Goal: Task Accomplishment & Management: Use online tool/utility

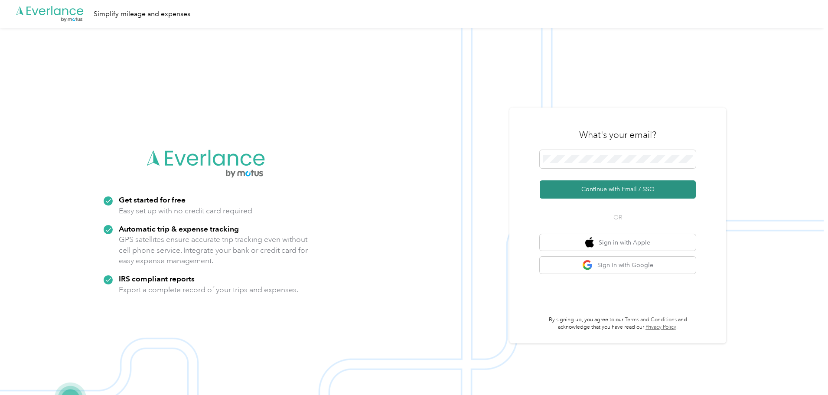
click at [615, 189] on button "Continue with Email / SSO" at bounding box center [618, 189] width 156 height 18
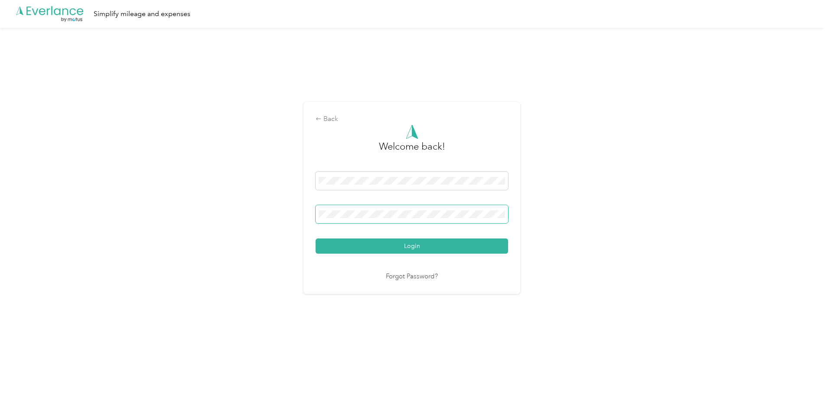
click at [316, 239] on button "Login" at bounding box center [412, 246] width 193 height 15
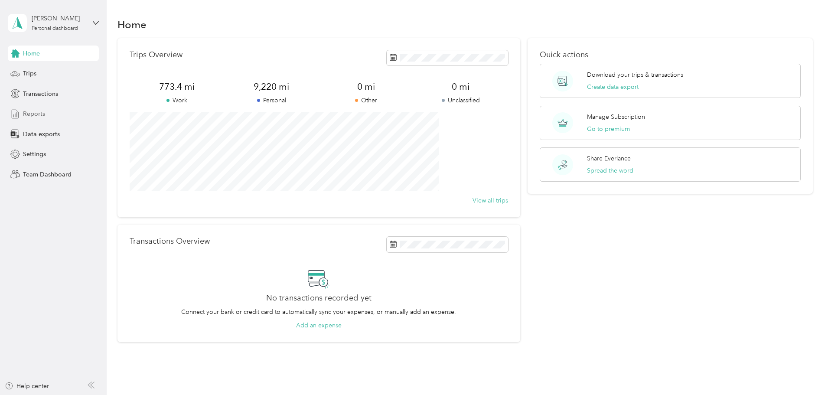
click at [35, 114] on span "Reports" at bounding box center [34, 113] width 22 height 9
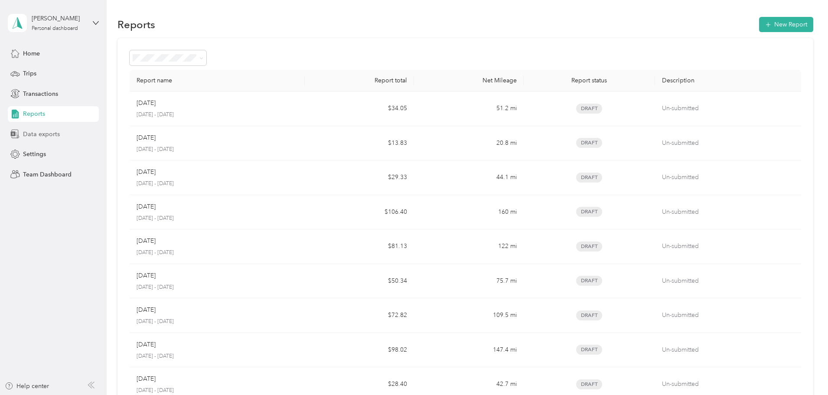
click at [33, 134] on span "Data exports" at bounding box center [41, 134] width 37 height 9
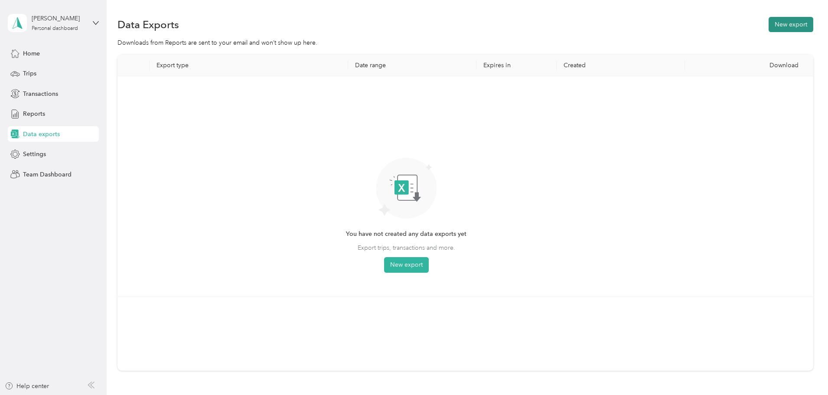
click at [769, 26] on button "New export" at bounding box center [791, 24] width 45 height 15
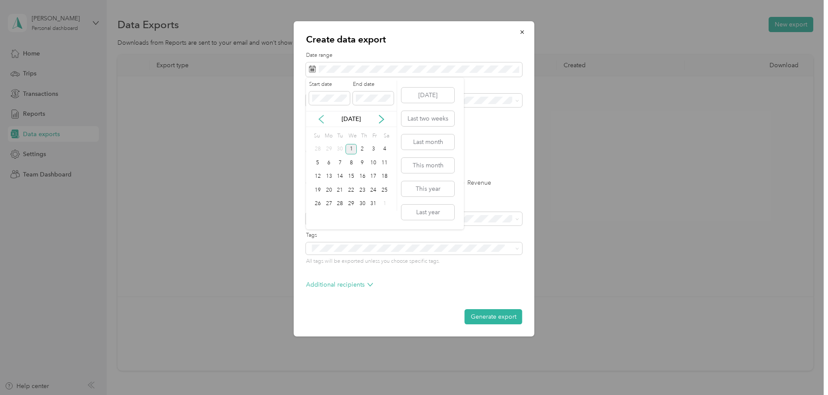
click at [321, 120] on icon at bounding box center [321, 119] width 9 height 9
click at [328, 149] on div "1" at bounding box center [329, 149] width 11 height 11
click at [341, 149] on div "30" at bounding box center [339, 149] width 11 height 11
click at [518, 100] on icon at bounding box center [518, 101] width 4 height 4
click at [312, 131] on li "Work" at bounding box center [414, 126] width 216 height 15
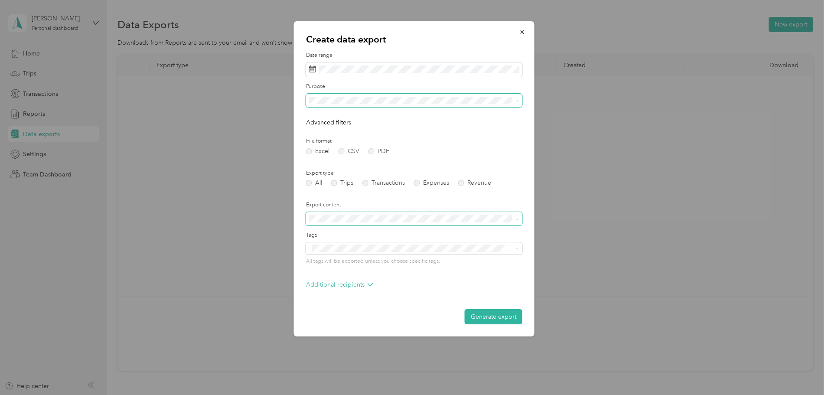
click at [516, 217] on icon at bounding box center [518, 219] width 4 height 4
click at [346, 233] on span "Summary only" at bounding box center [331, 233] width 39 height 7
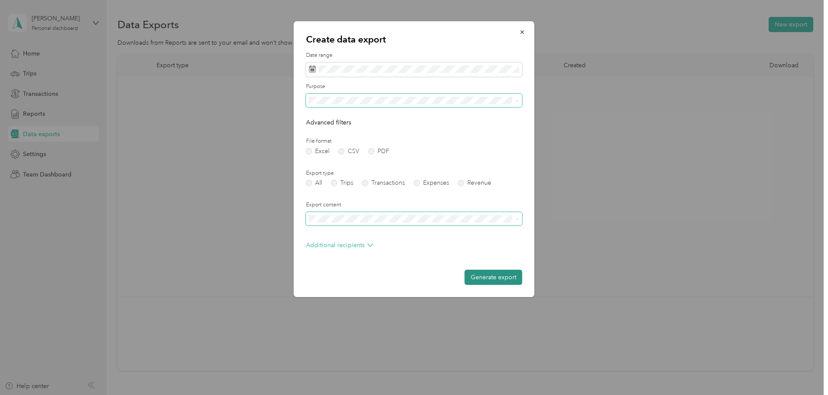
click at [497, 279] on button "Generate export" at bounding box center [494, 277] width 58 height 15
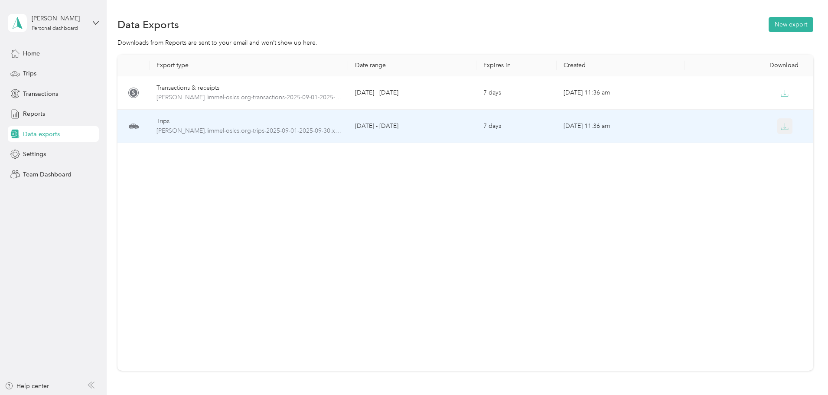
click at [781, 125] on icon "button" at bounding box center [785, 127] width 8 height 8
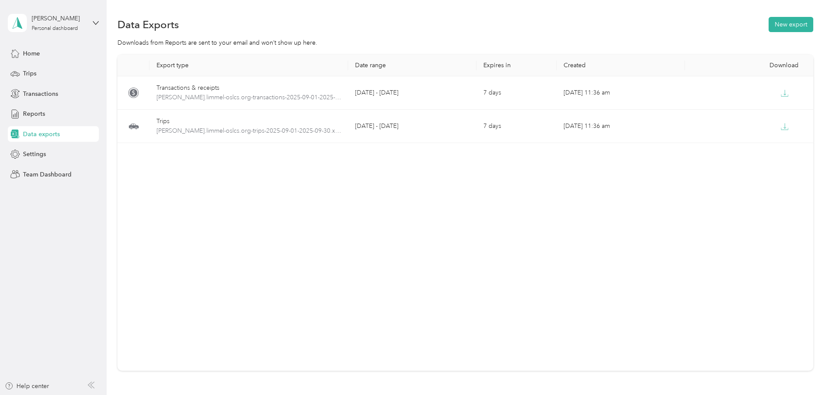
click at [92, 22] on div "[PERSON_NAME] Personal dashboard" at bounding box center [53, 23] width 91 height 30
click at [31, 72] on div "Log out" at bounding box center [32, 71] width 33 height 9
